Goal: Task Accomplishment & Management: Complete application form

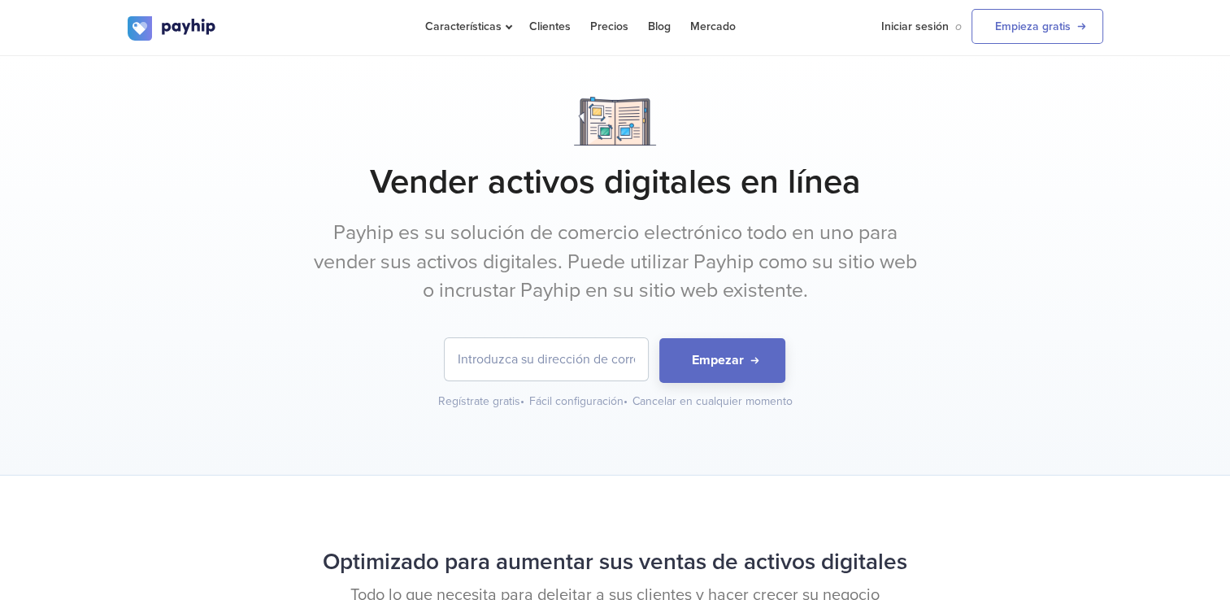
click at [562, 343] on input "email" at bounding box center [546, 359] width 203 height 42
type input "guillermo18_1987@hotmail.com"
click at [749, 362] on button "Empezar" at bounding box center [722, 360] width 126 height 45
